Goal: Information Seeking & Learning: Learn about a topic

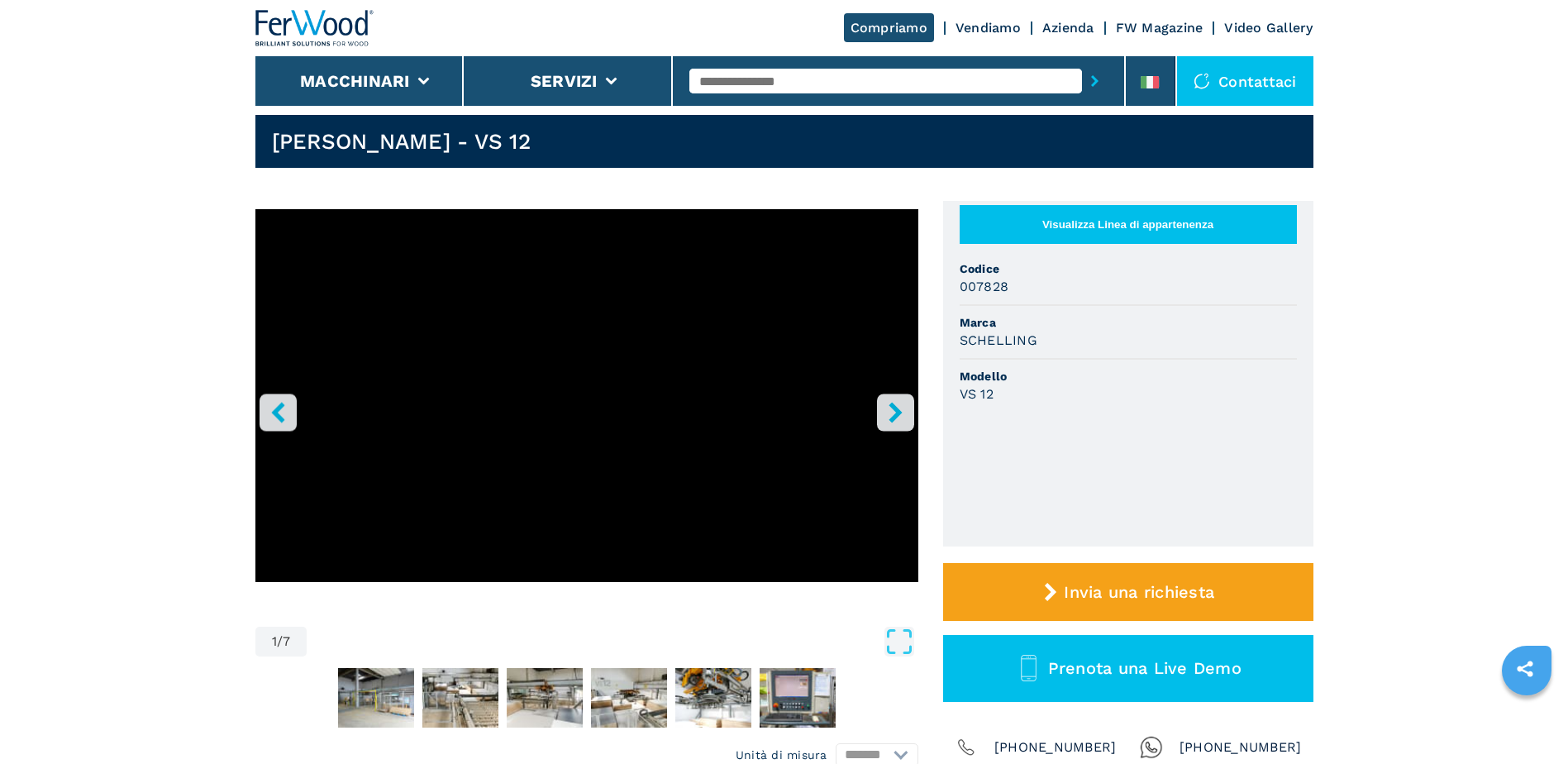
scroll to position [15, 0]
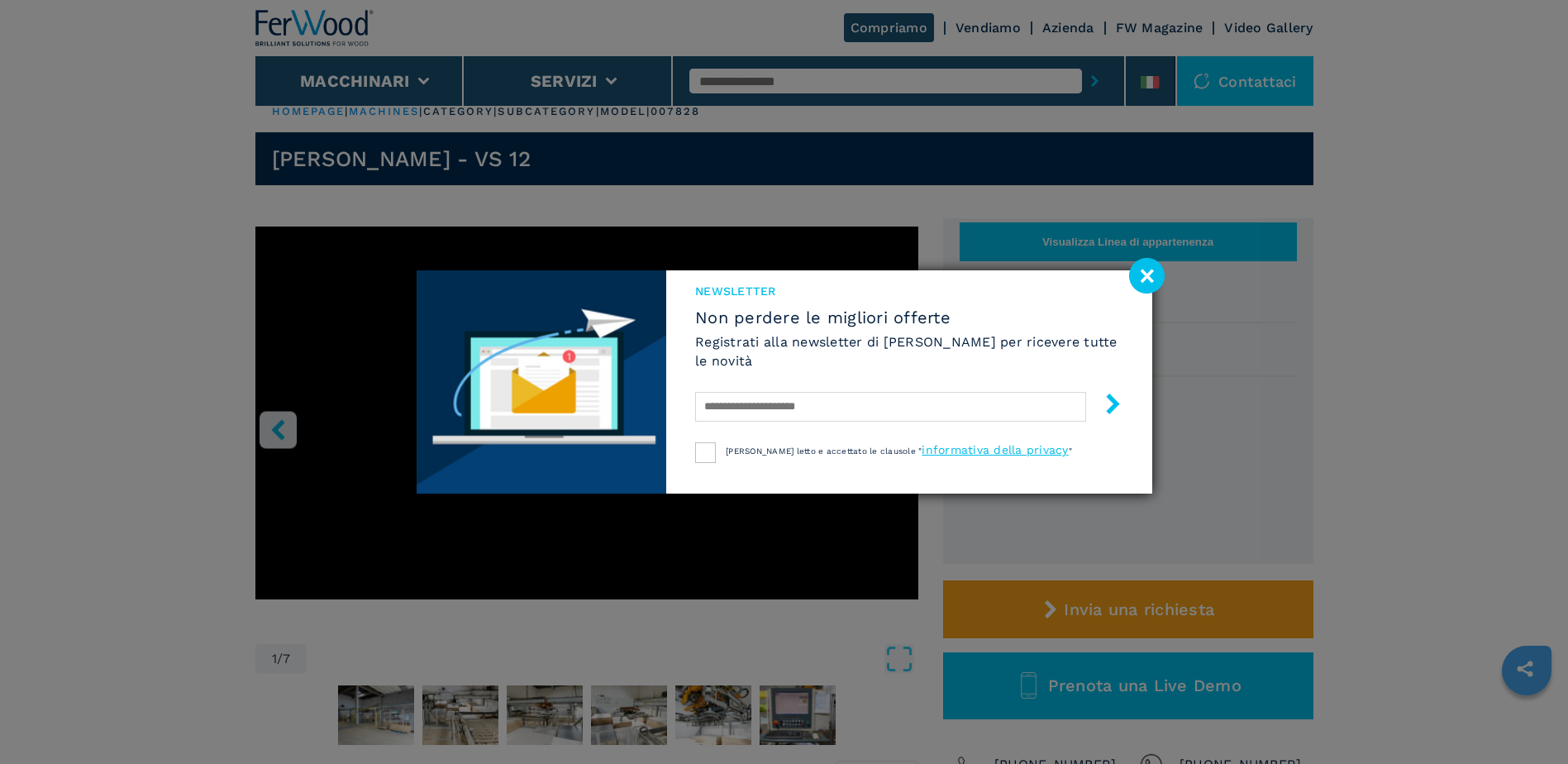
click at [1155, 283] on image at bounding box center [1147, 275] width 36 height 36
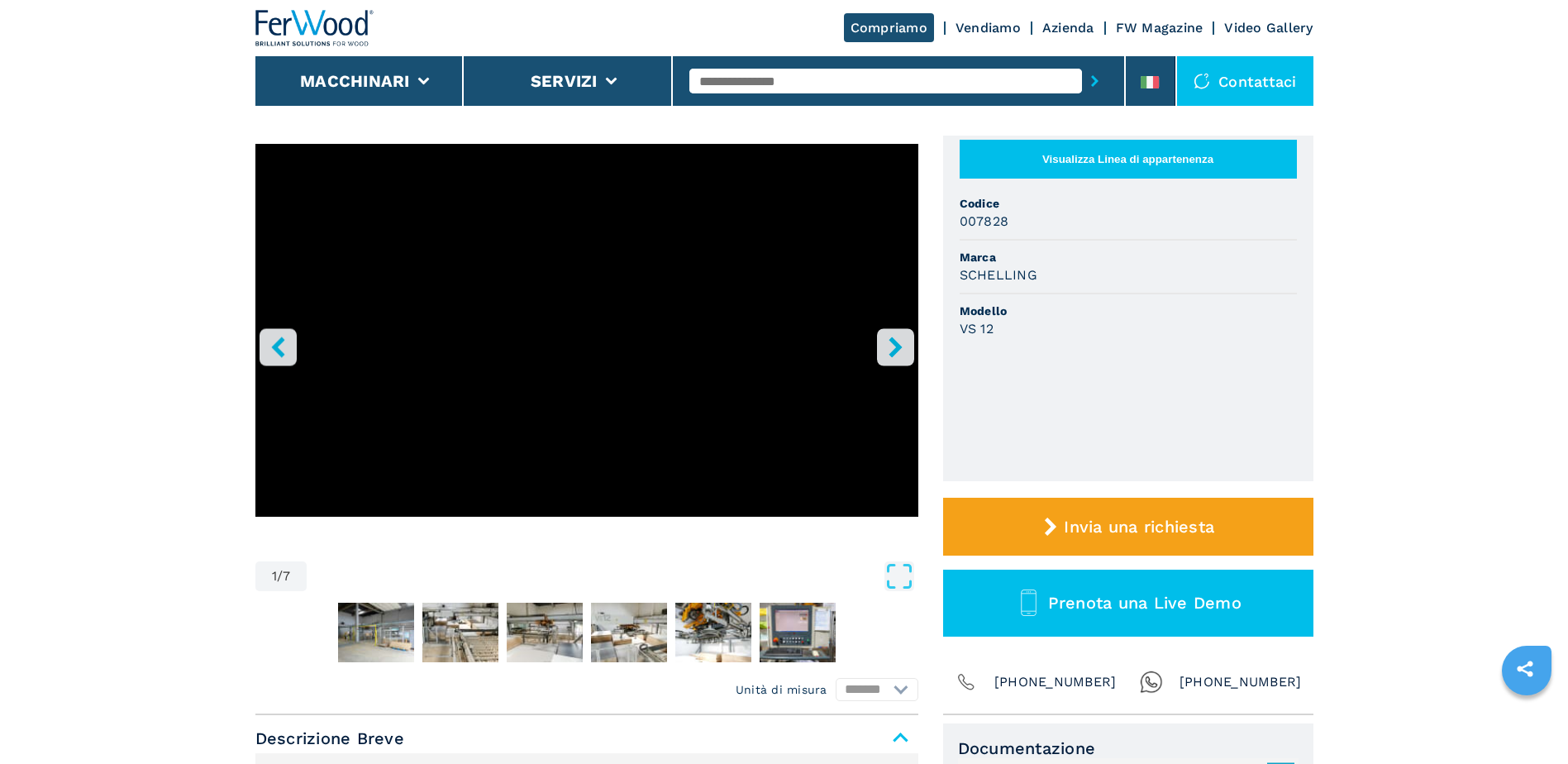
scroll to position [95, 0]
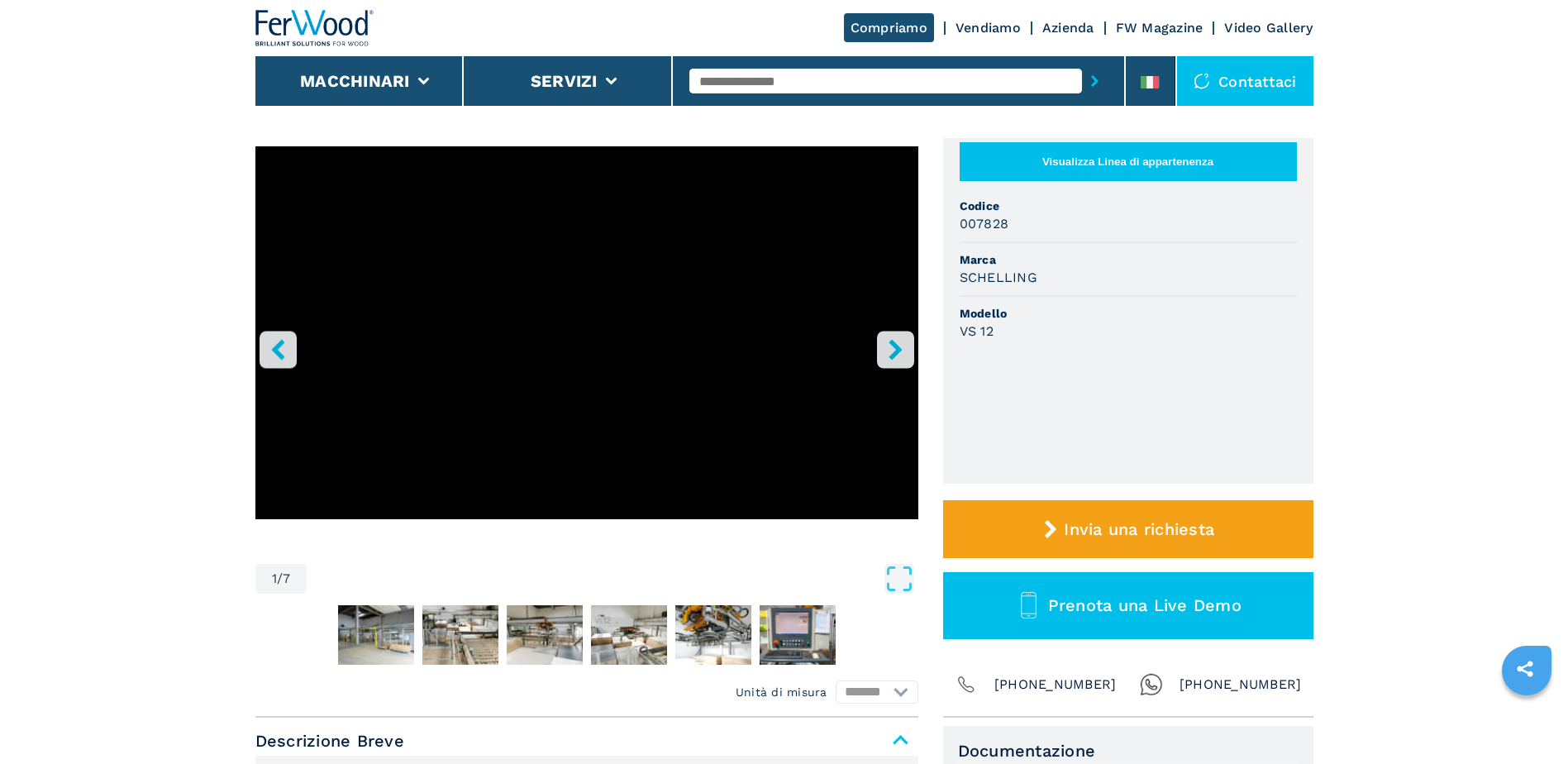
click at [997, 228] on h3 "007828" at bounding box center [984, 224] width 50 height 19
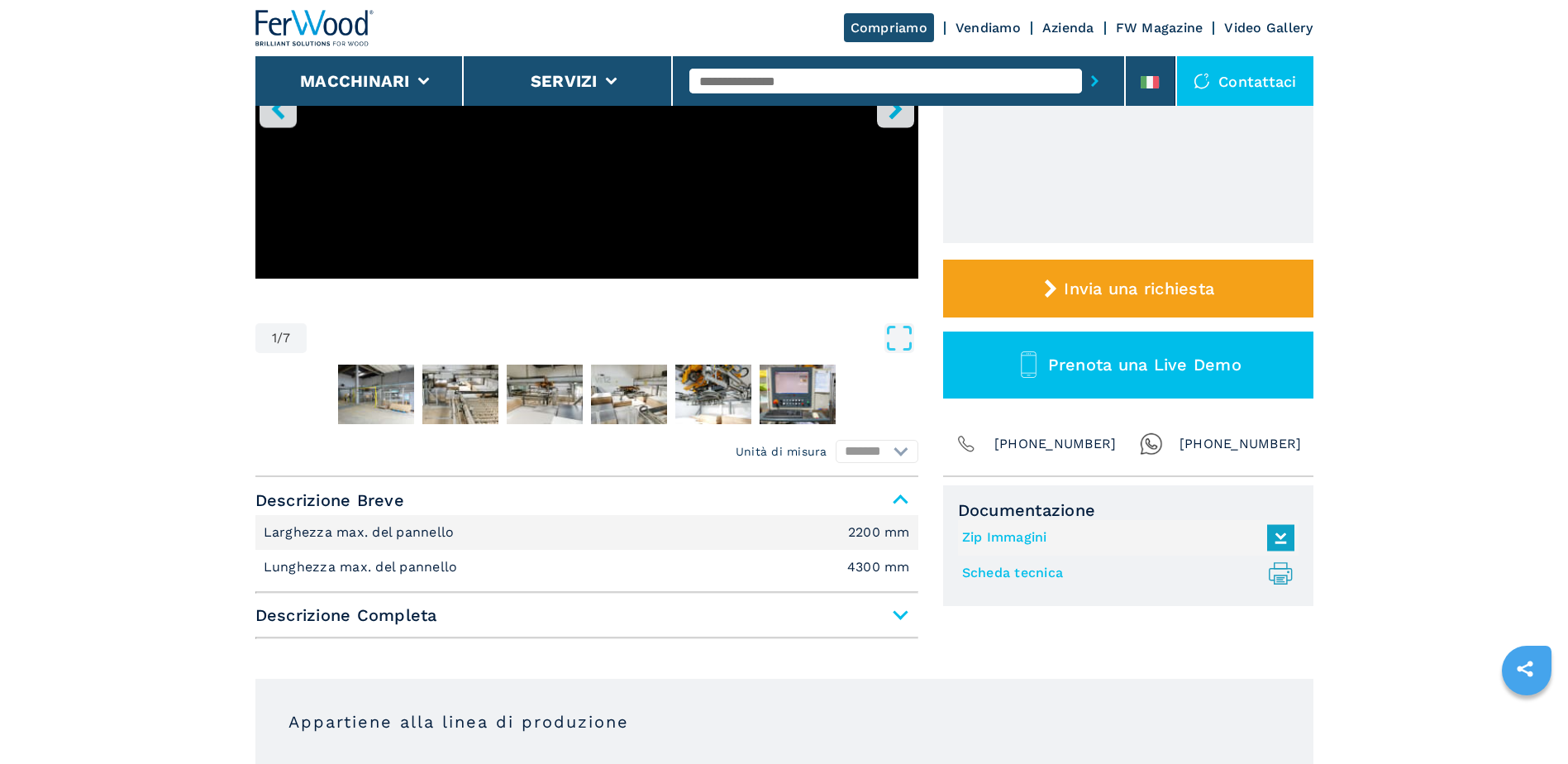
scroll to position [0, 0]
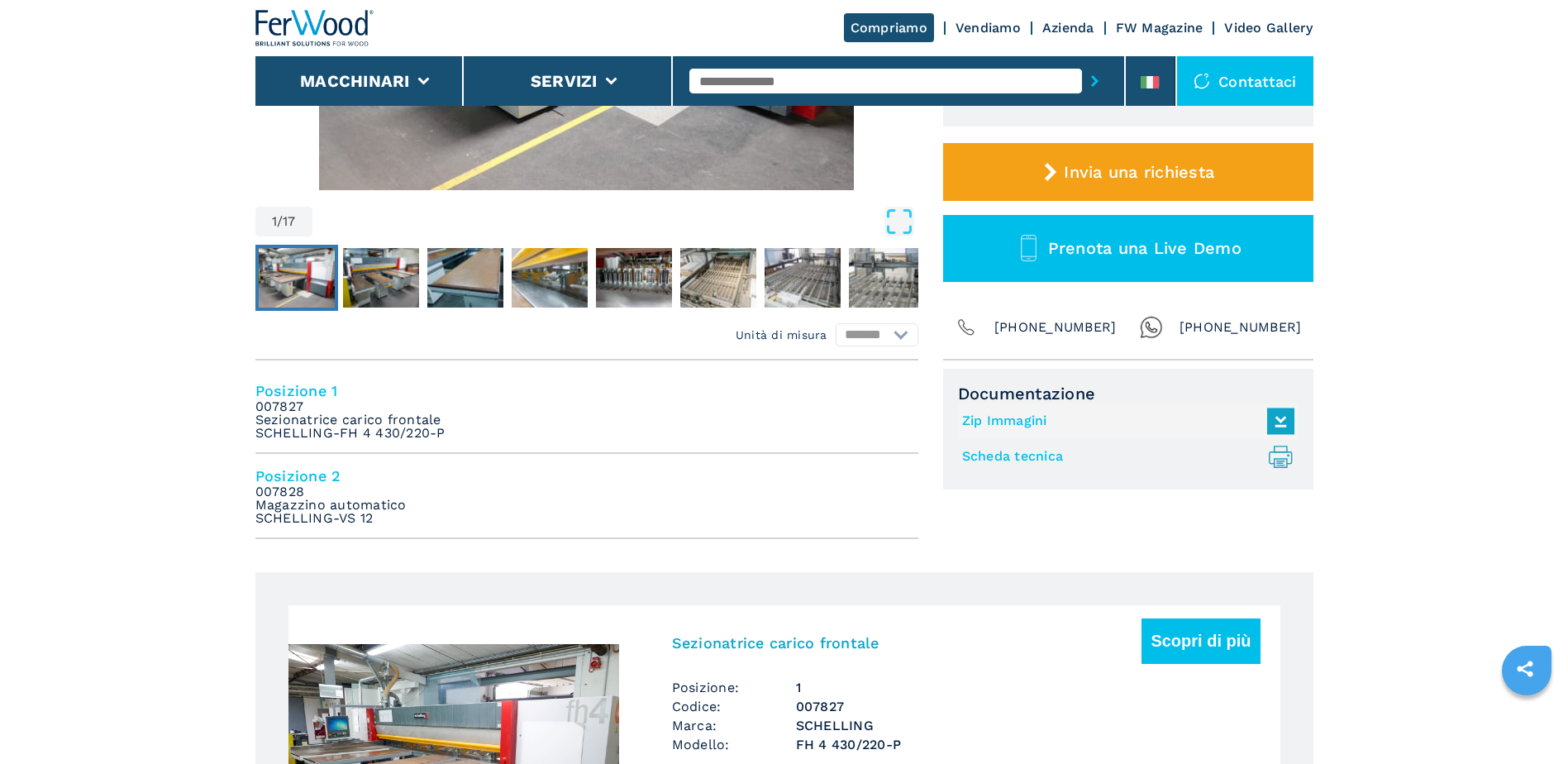
scroll to position [469, 0]
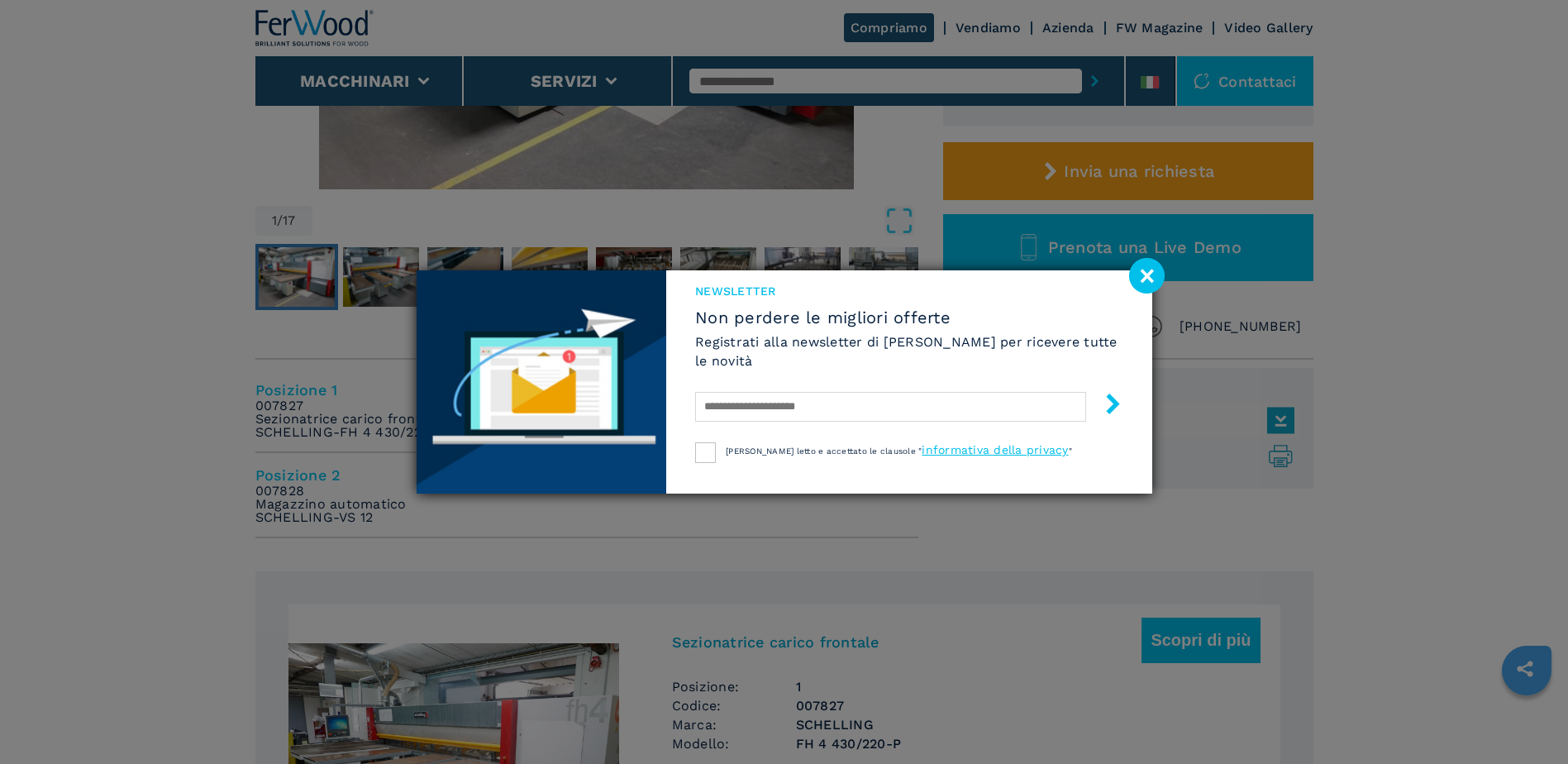
click at [1148, 281] on image at bounding box center [1147, 275] width 36 height 36
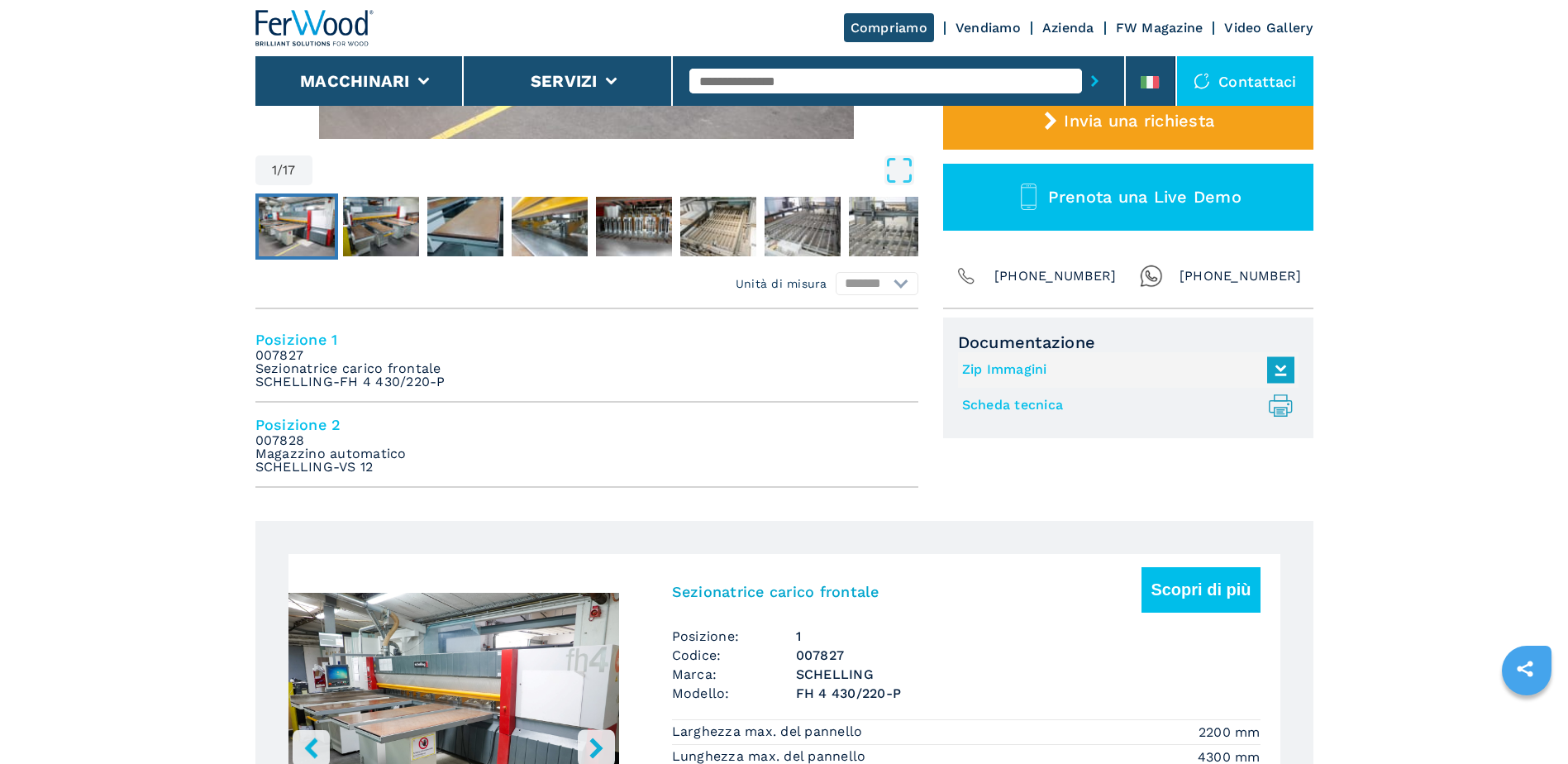
scroll to position [521, 0]
drag, startPoint x: 375, startPoint y: 462, endPoint x: 249, endPoint y: 445, distance: 127.1
drag, startPoint x: 249, startPoint y: 445, endPoint x: 413, endPoint y: 454, distance: 164.2
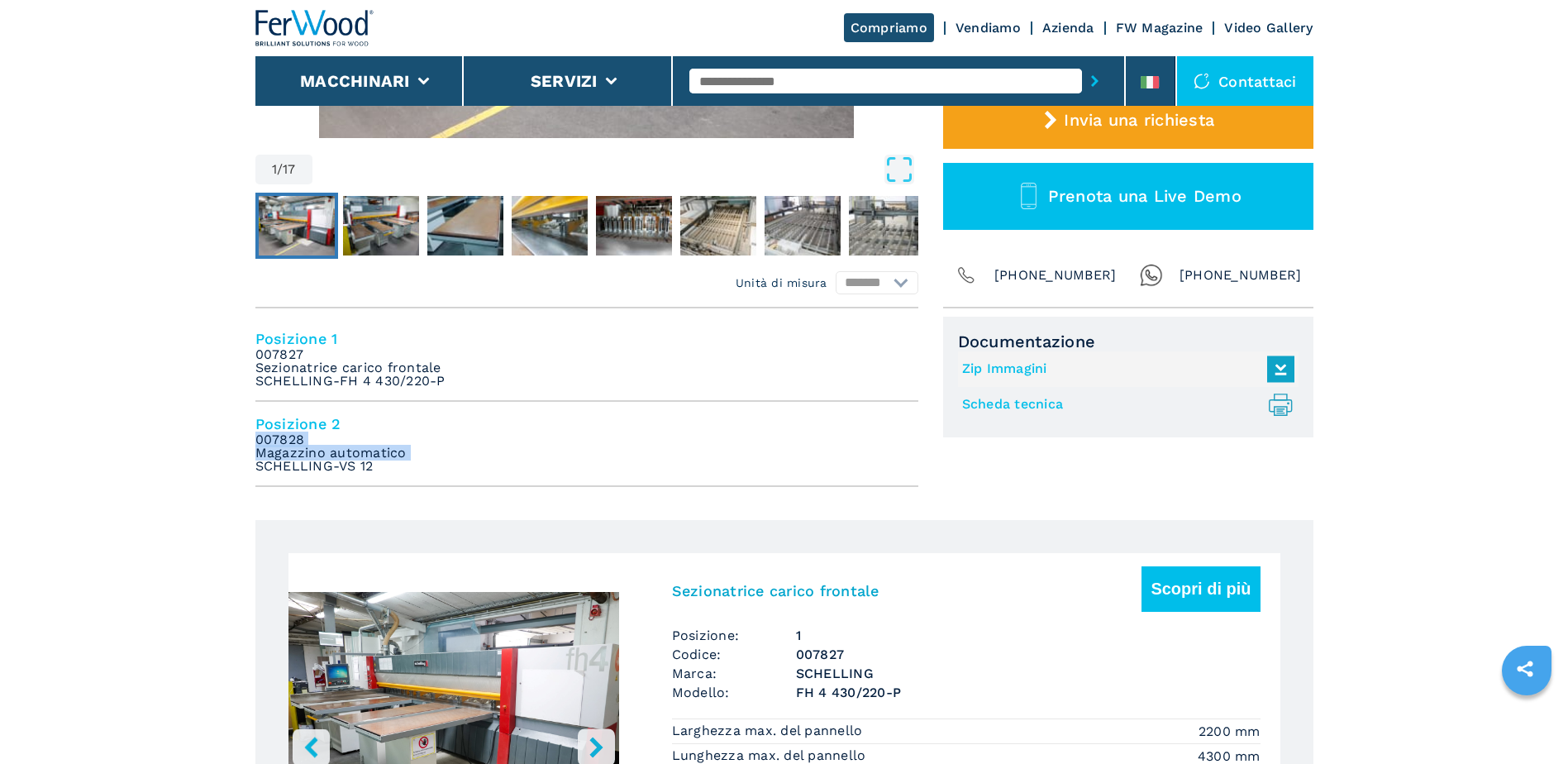
click at [413, 454] on li "Posizione 2 007828 Magazzino automatico [PERSON_NAME]-VS 12" at bounding box center [586, 444] width 663 height 85
drag, startPoint x: 461, startPoint y: 380, endPoint x: 242, endPoint y: 358, distance: 220.1
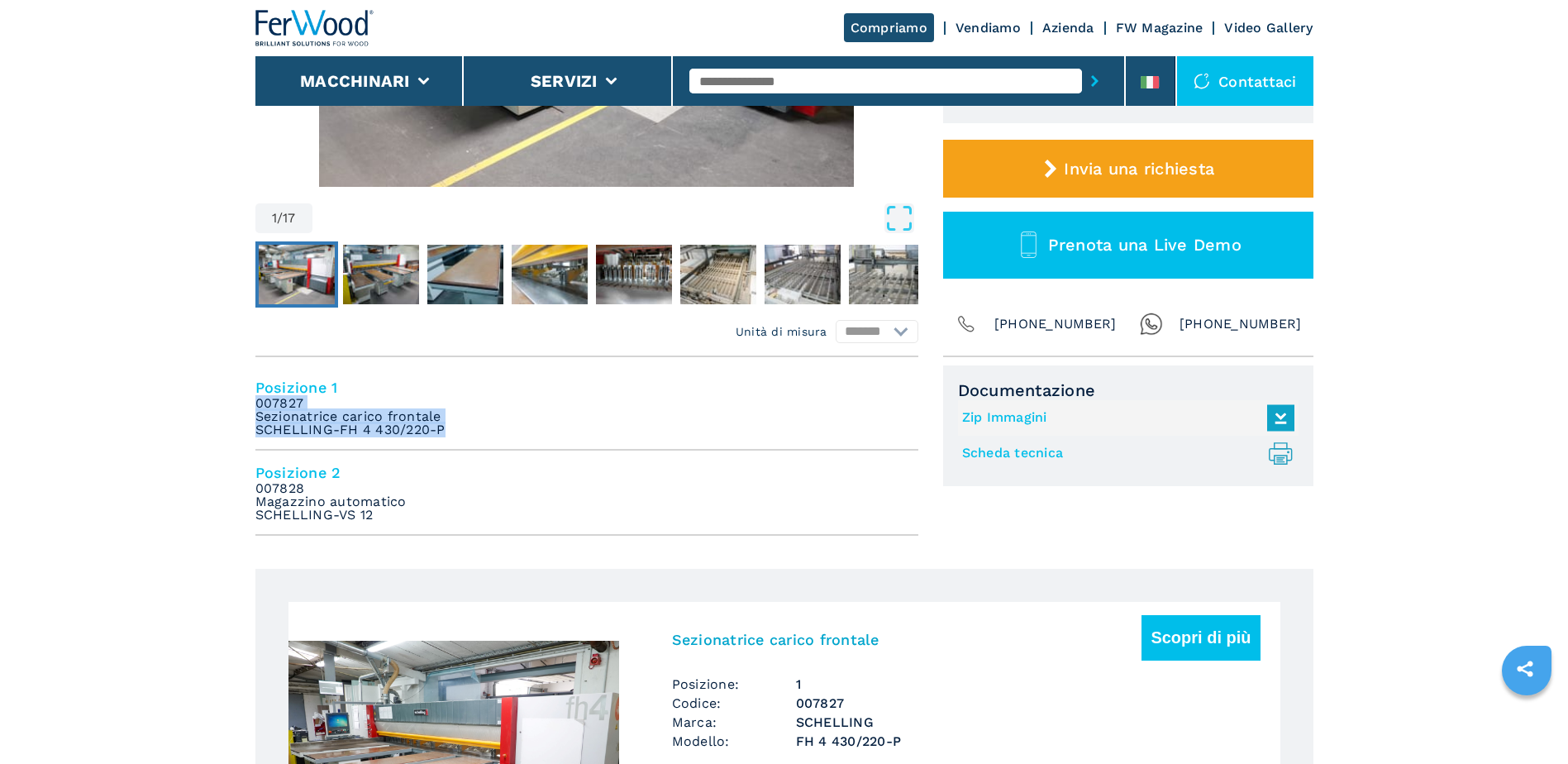
scroll to position [0, 0]
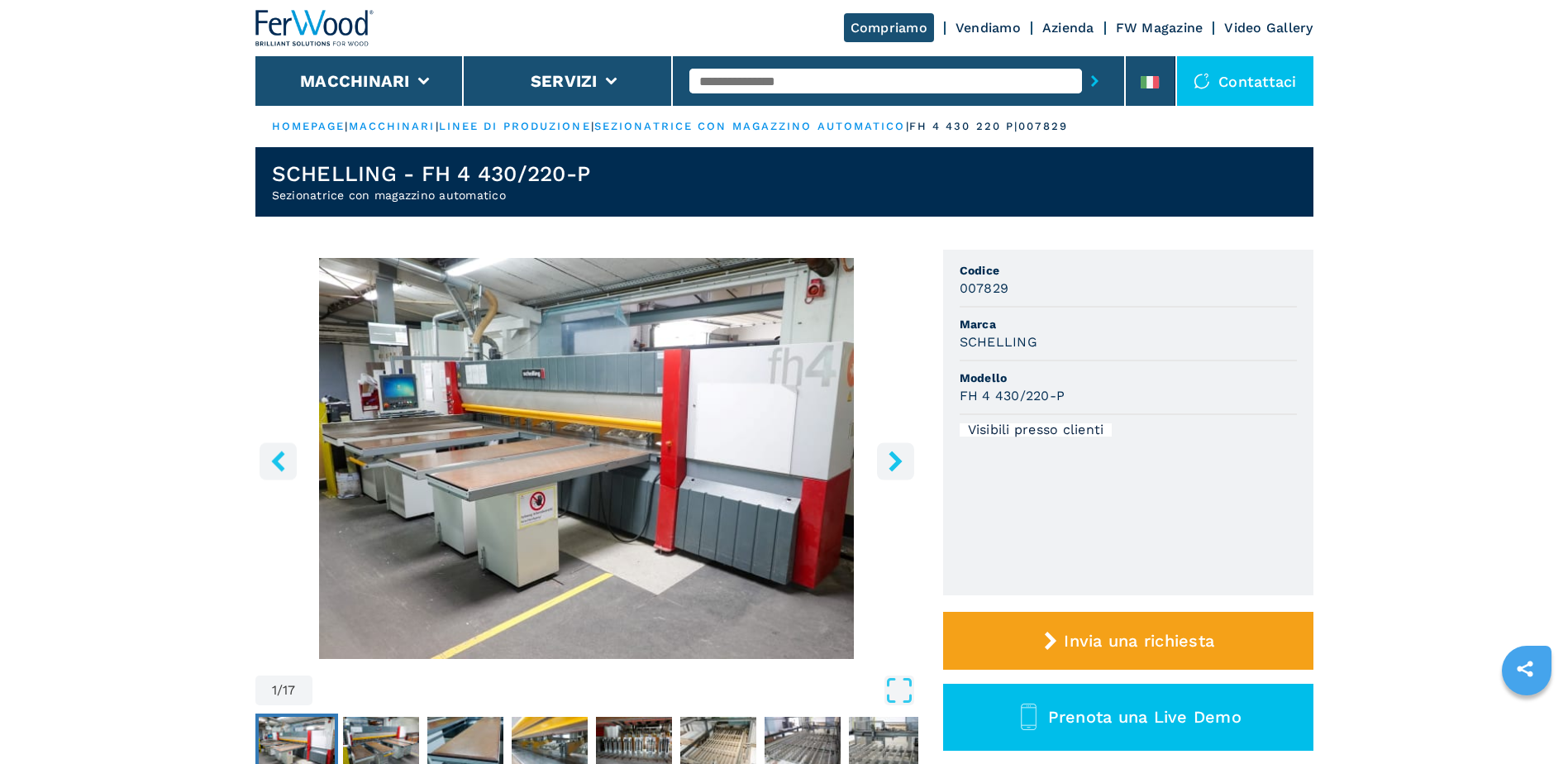
click at [976, 281] on h3 "007829" at bounding box center [984, 288] width 50 height 19
drag, startPoint x: 976, startPoint y: 281, endPoint x: 1091, endPoint y: 294, distance: 115.7
click at [1091, 294] on div "007829" at bounding box center [1128, 288] width 337 height 19
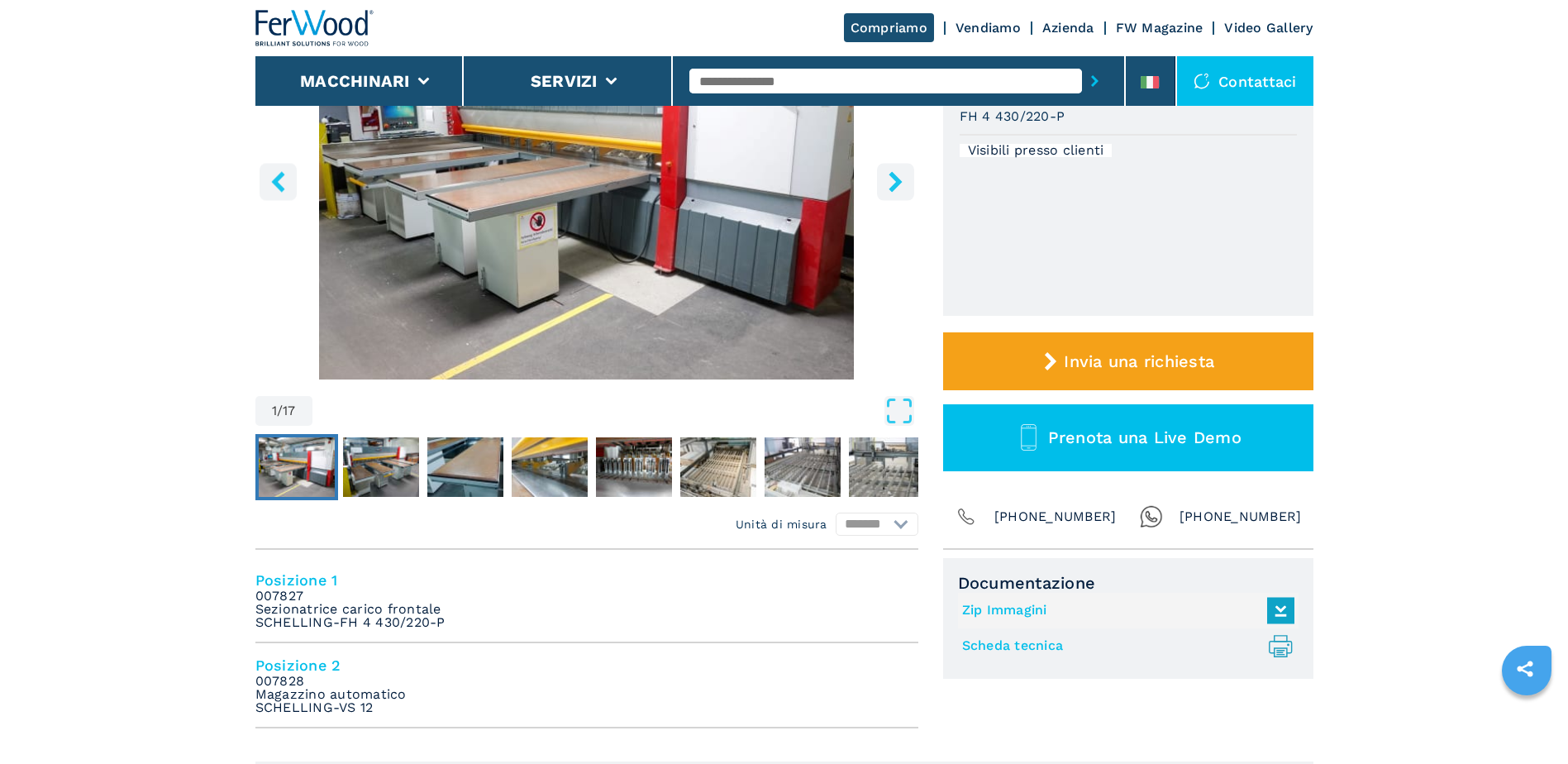
scroll to position [281, 0]
